Goal: Task Accomplishment & Management: Manage account settings

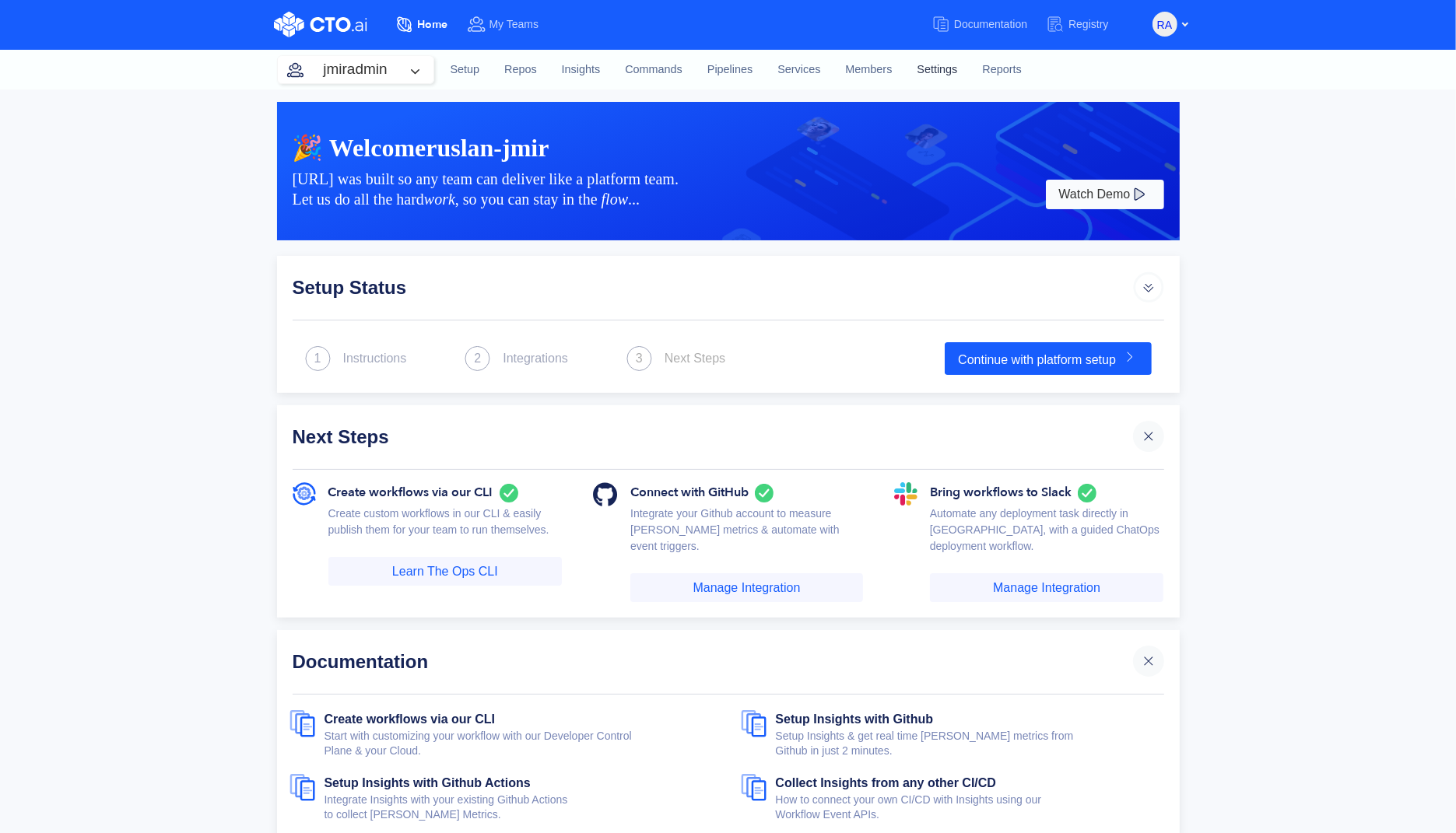
click at [937, 67] on link "Settings" at bounding box center [937, 70] width 65 height 42
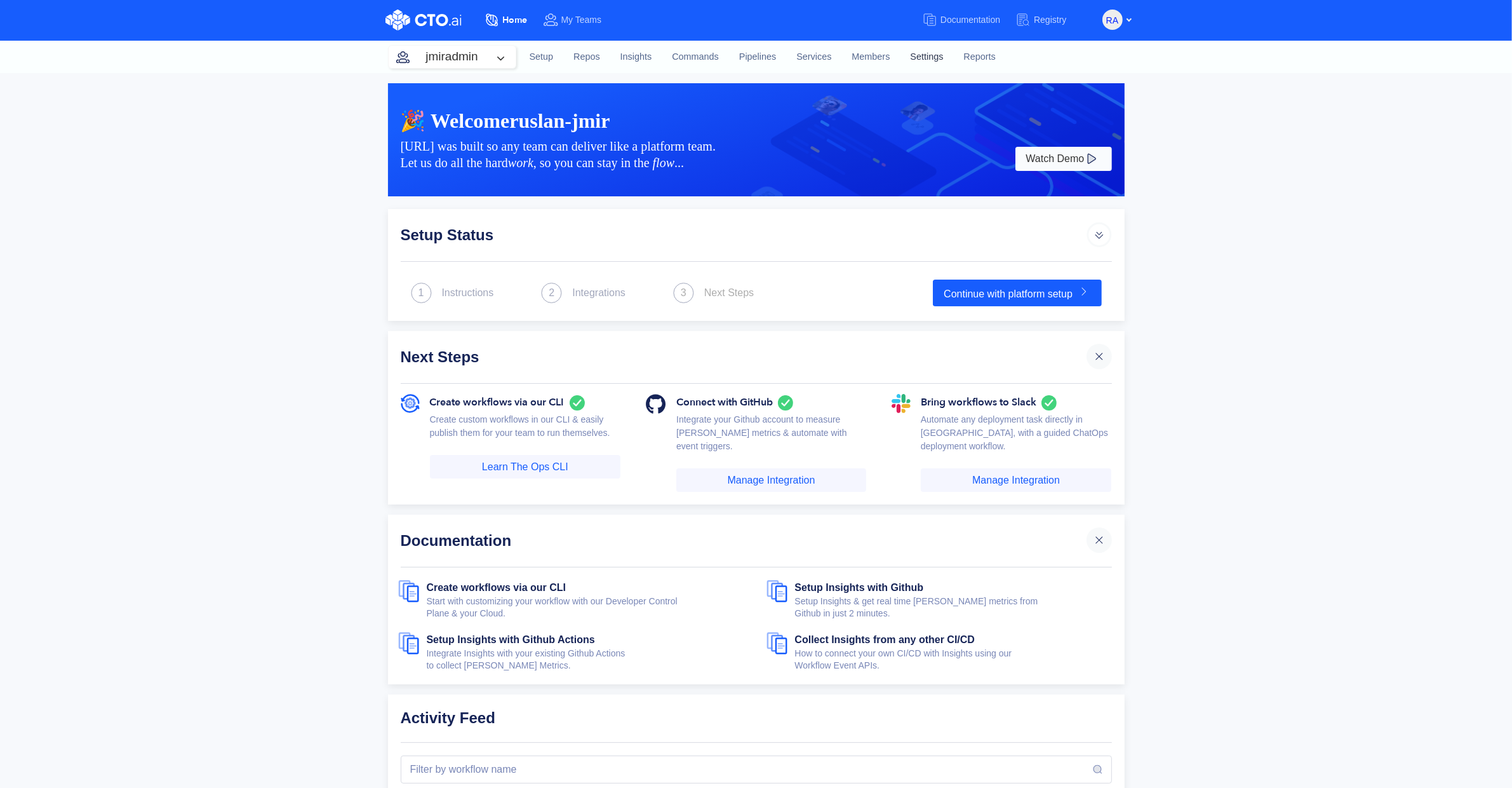
click at [915, 55] on link "Settings" at bounding box center [926, 57] width 53 height 34
